Goal: Check status: Check status

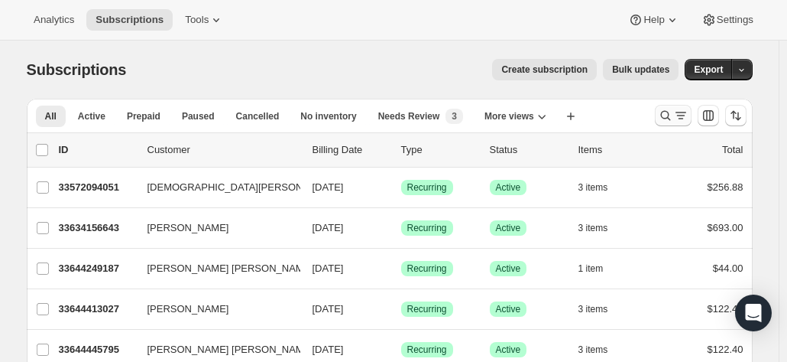
click at [674, 109] on icon "Search and filter results" at bounding box center [665, 115] width 15 height 15
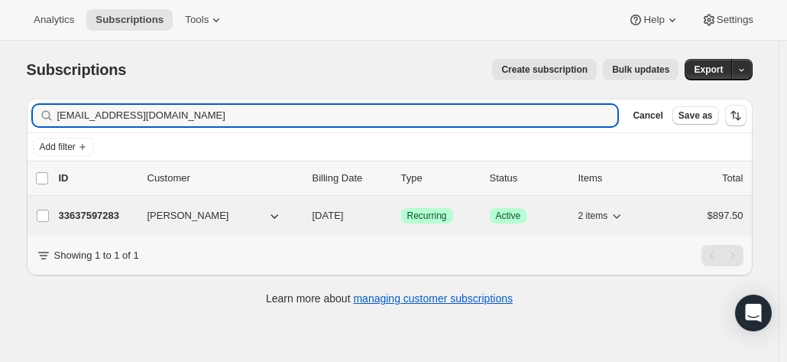
type input "[EMAIL_ADDRESS][DOMAIN_NAME]"
click at [103, 209] on p "33637597283" at bounding box center [97, 215] width 76 height 15
